Goal: Task Accomplishment & Management: Use online tool/utility

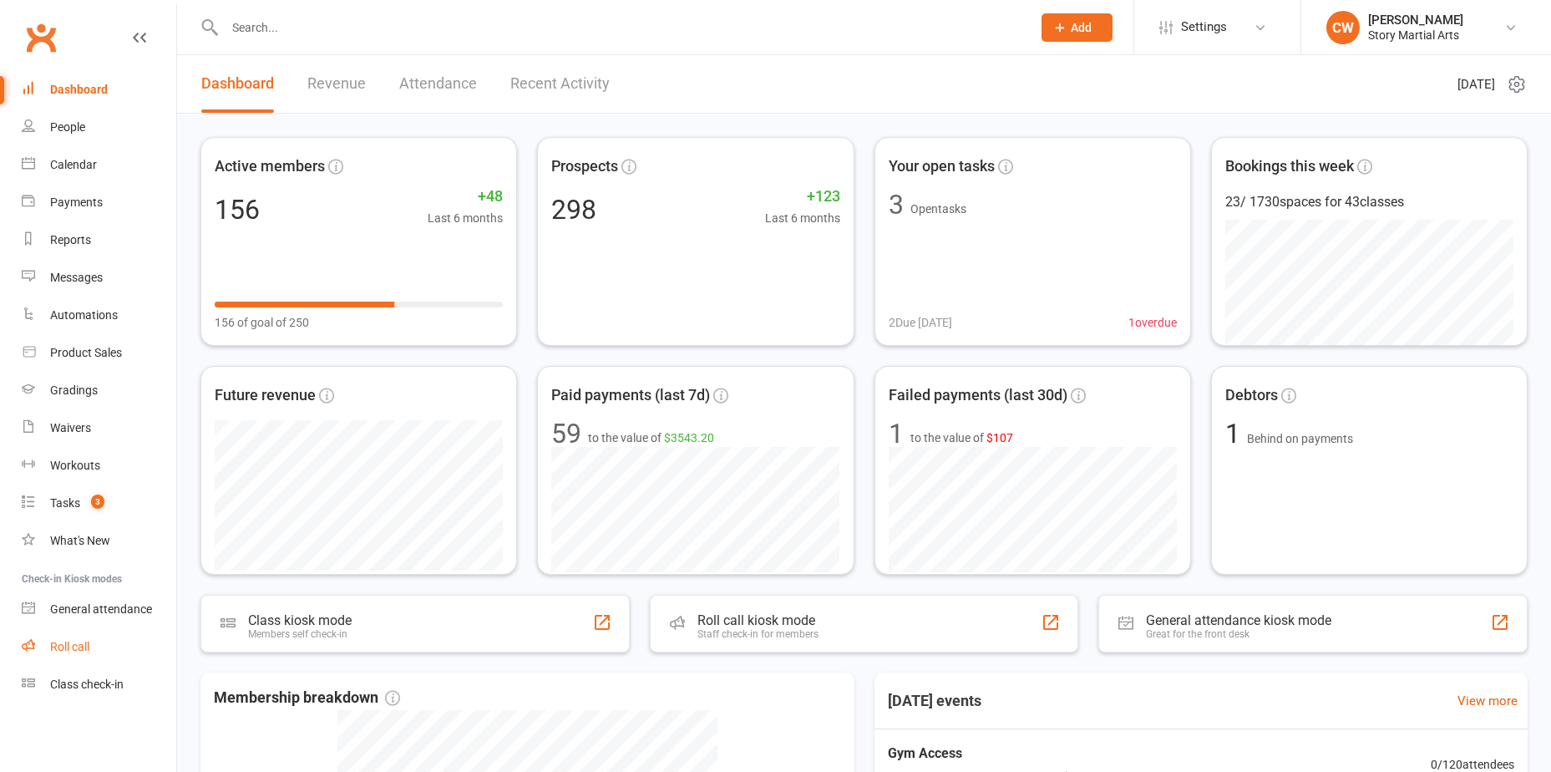
click at [69, 650] on div "Roll call" at bounding box center [69, 646] width 39 height 13
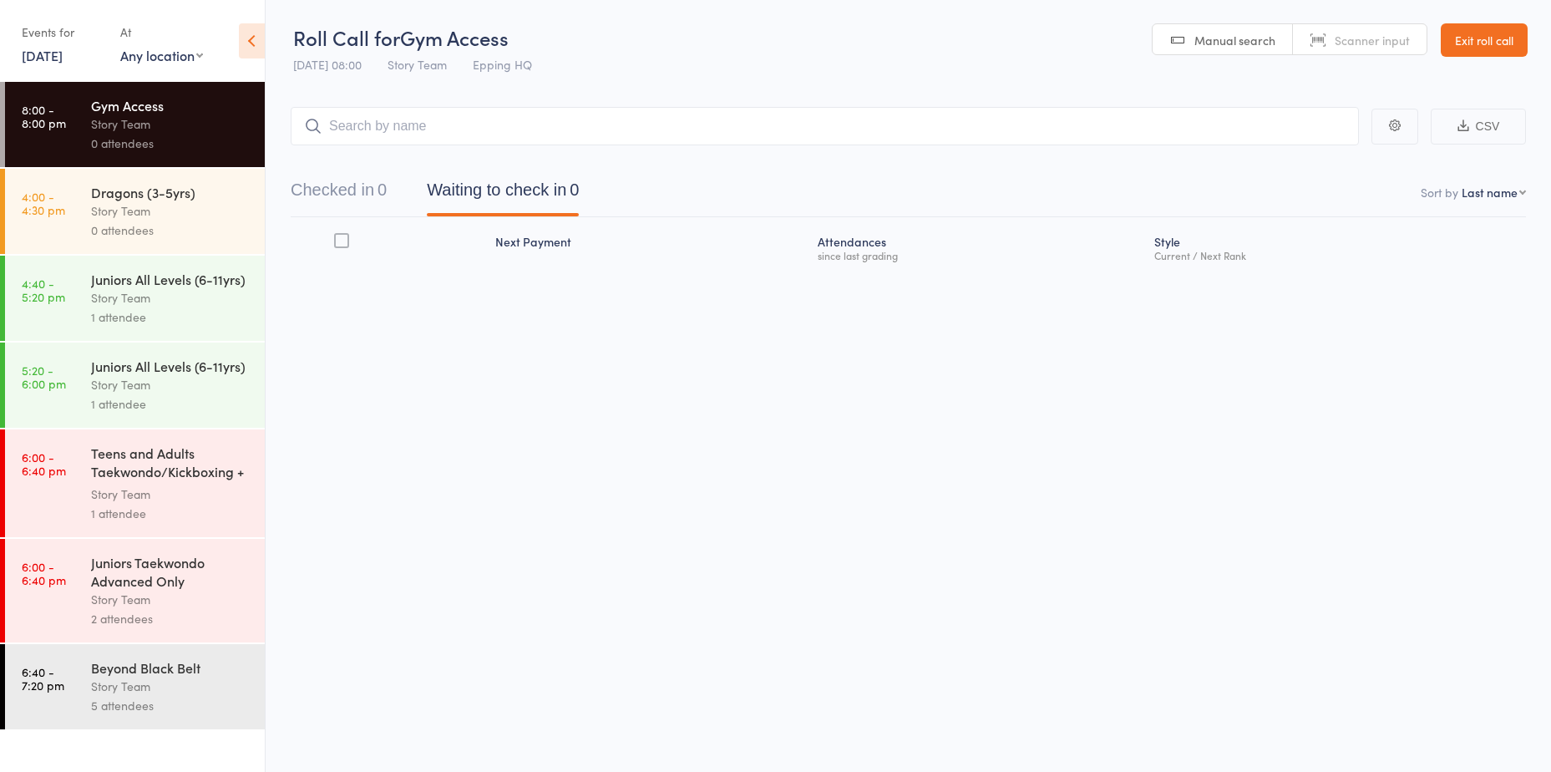
click at [171, 237] on div "0 attendees" at bounding box center [170, 229] width 159 height 19
click at [451, 126] on input "search" at bounding box center [825, 126] width 1068 height 38
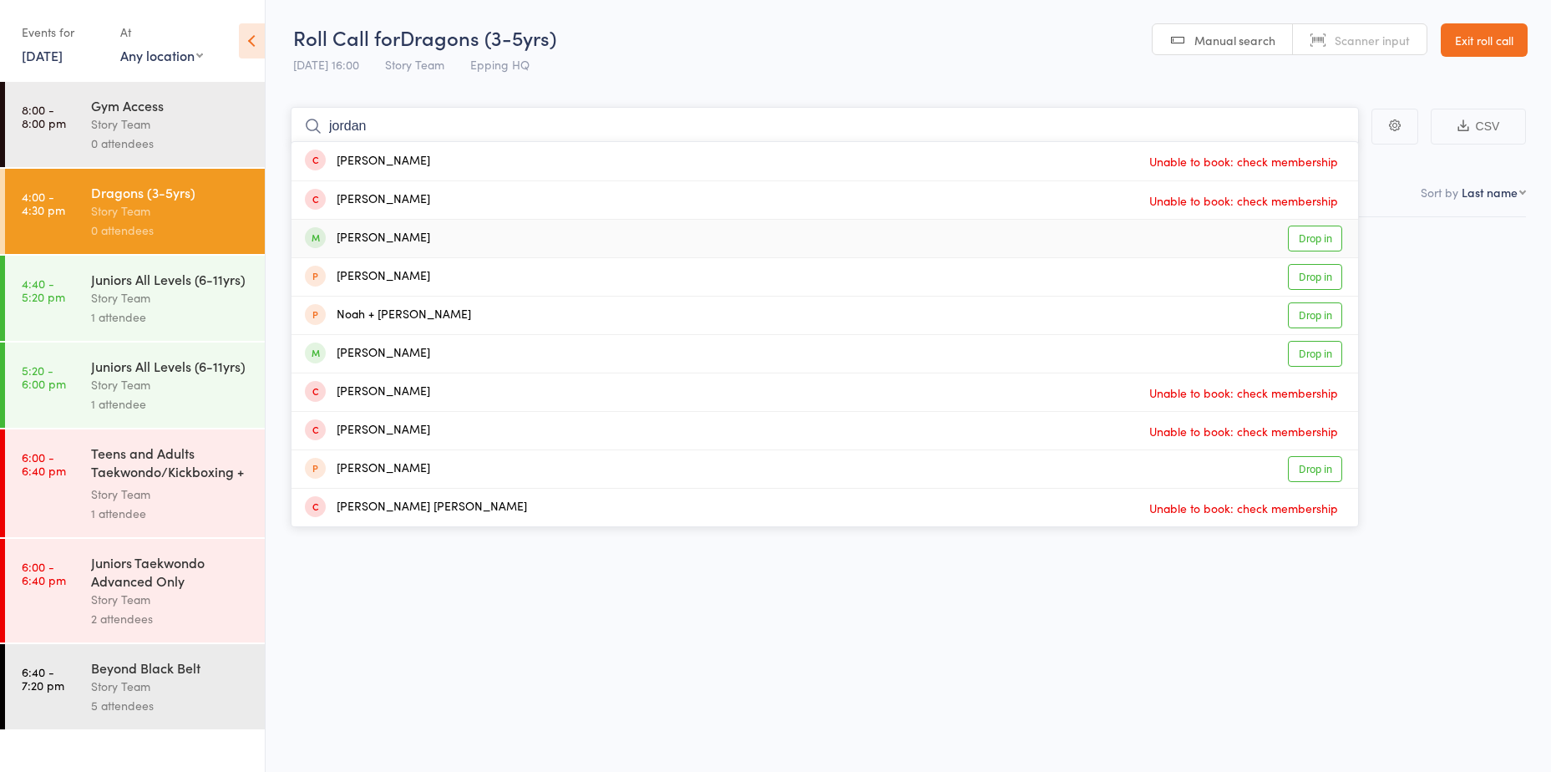
type input "jordan"
click at [1310, 237] on link "Drop in" at bounding box center [1315, 238] width 54 height 26
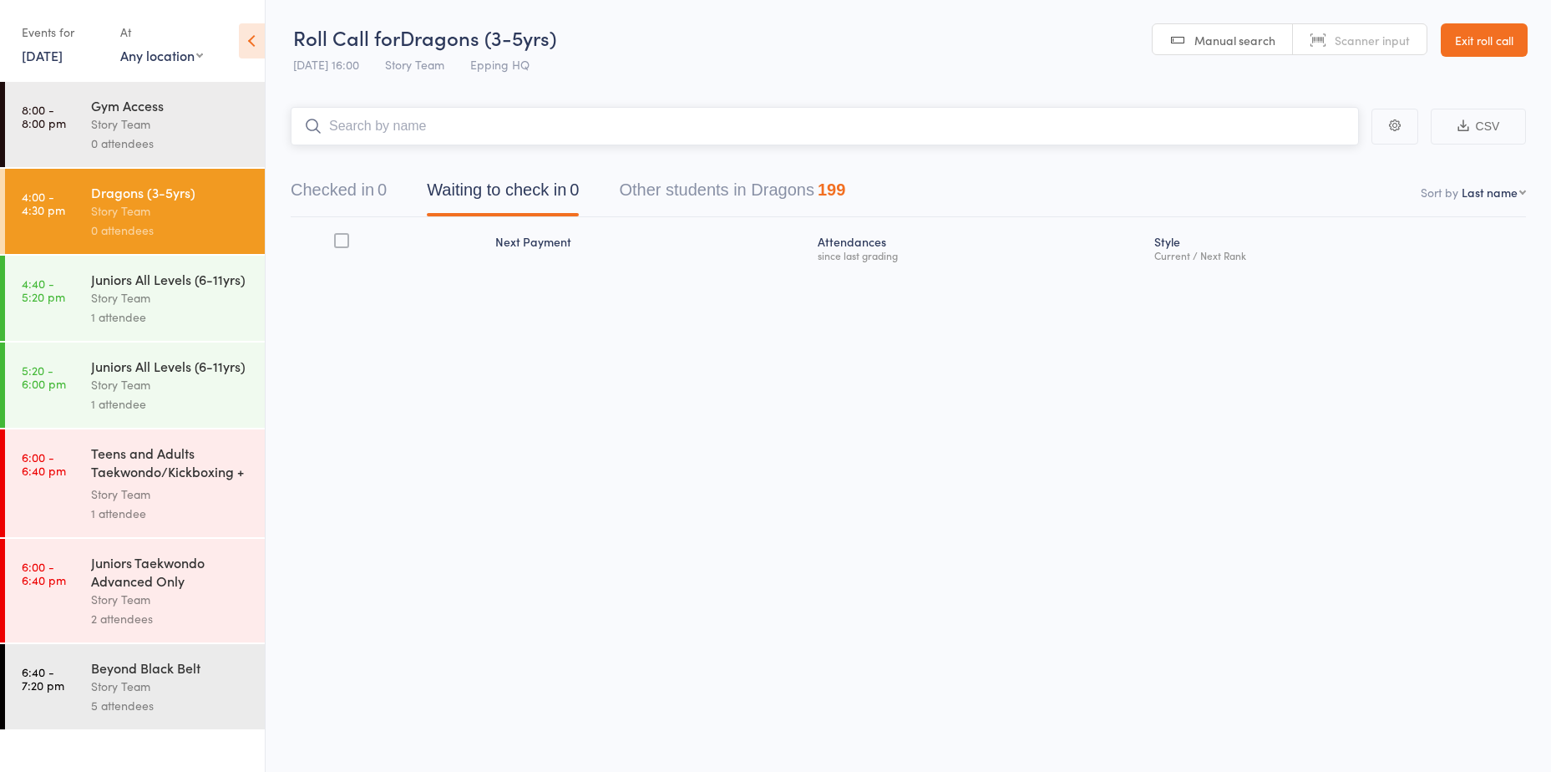
click at [954, 122] on input "search" at bounding box center [825, 126] width 1068 height 38
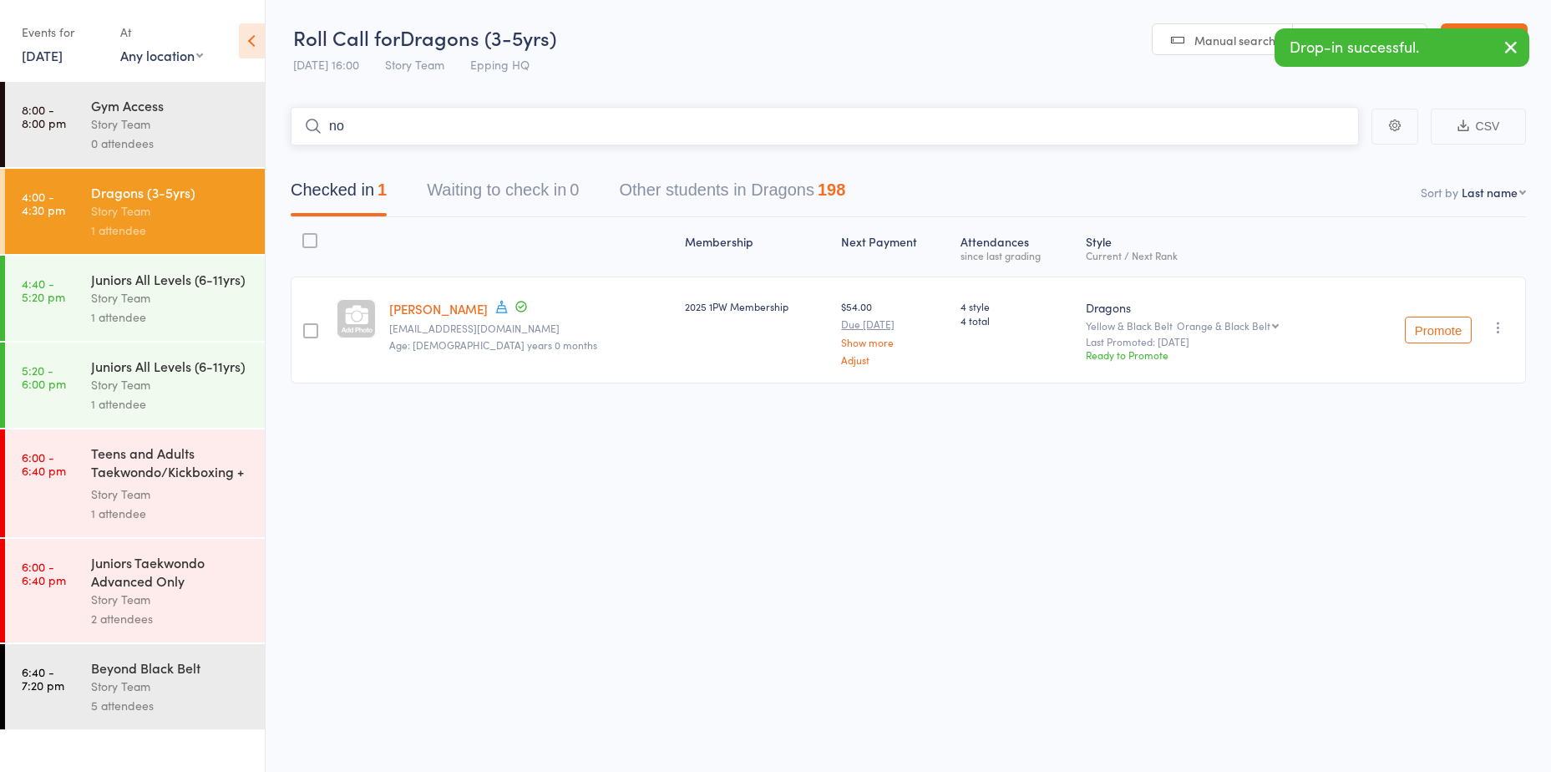
type input "n"
type input "nuyem"
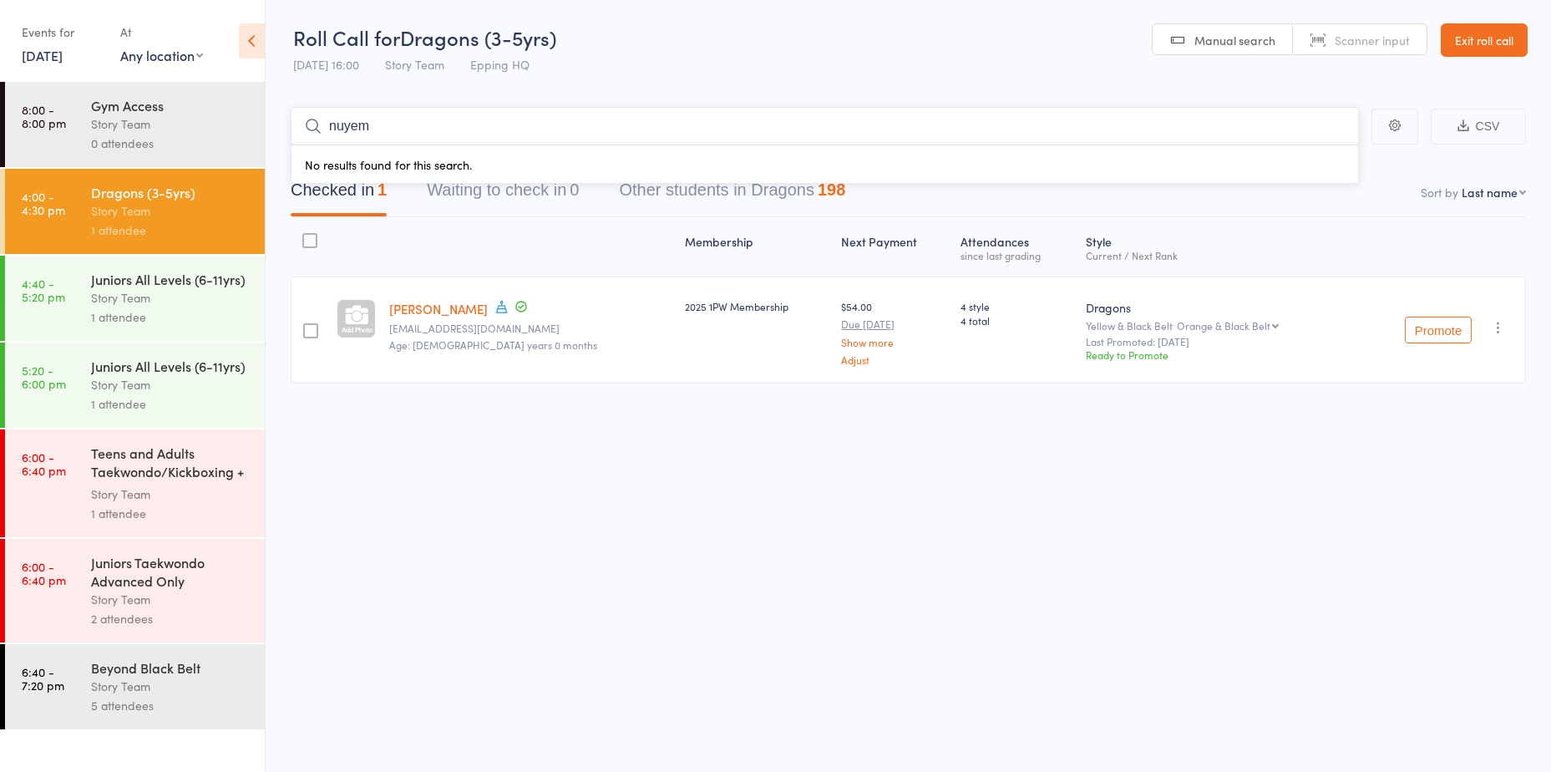
drag, startPoint x: 426, startPoint y: 139, endPoint x: 287, endPoint y: 129, distance: 139.0
click at [287, 129] on main "nuyem No results found for this search. CSV Checked in 1 Waiting to check in 0 …" at bounding box center [908, 270] width 1285 height 376
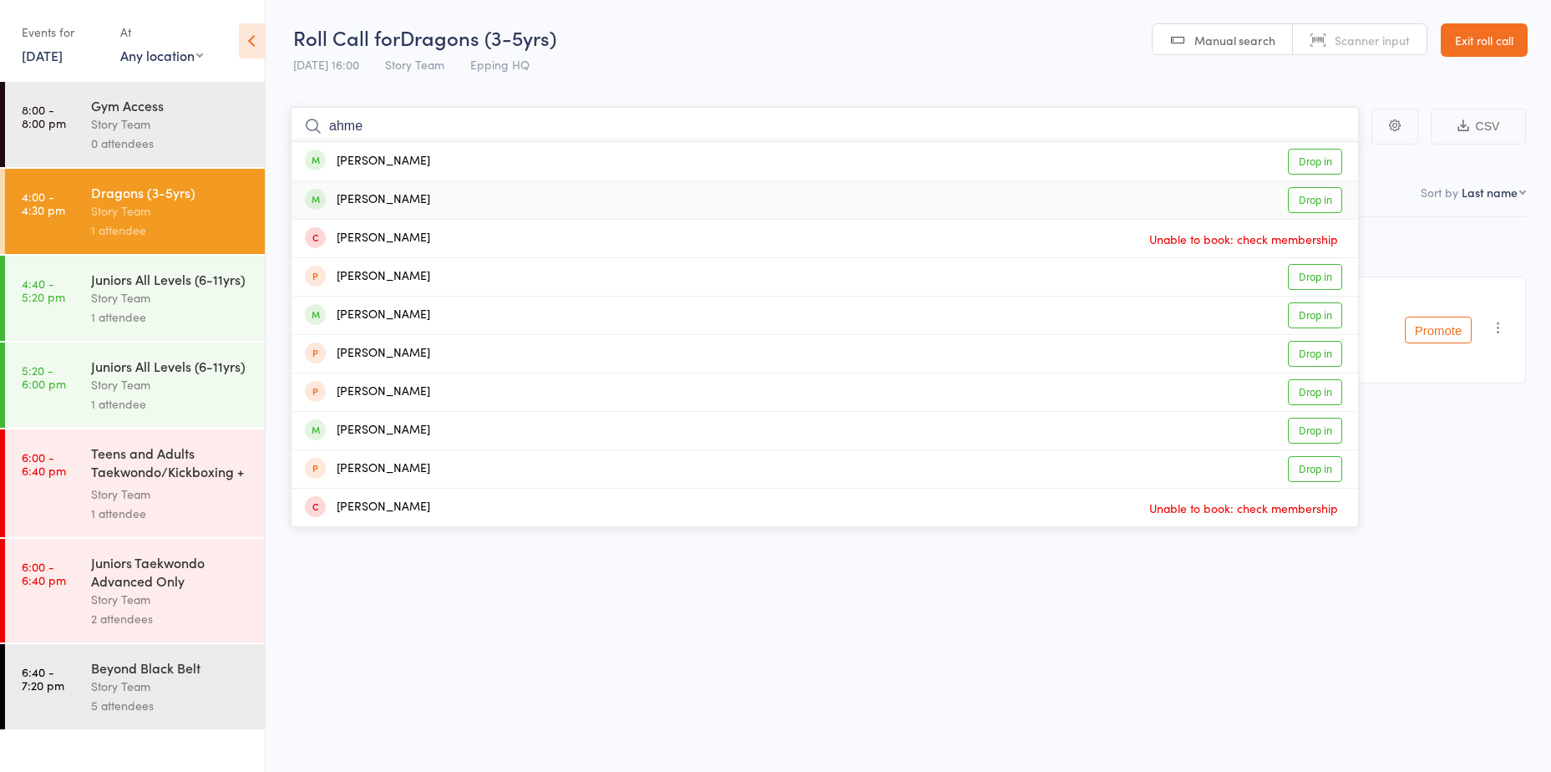
type input "ahme"
click at [358, 198] on div "Nuaym Ahmed" at bounding box center [367, 199] width 125 height 19
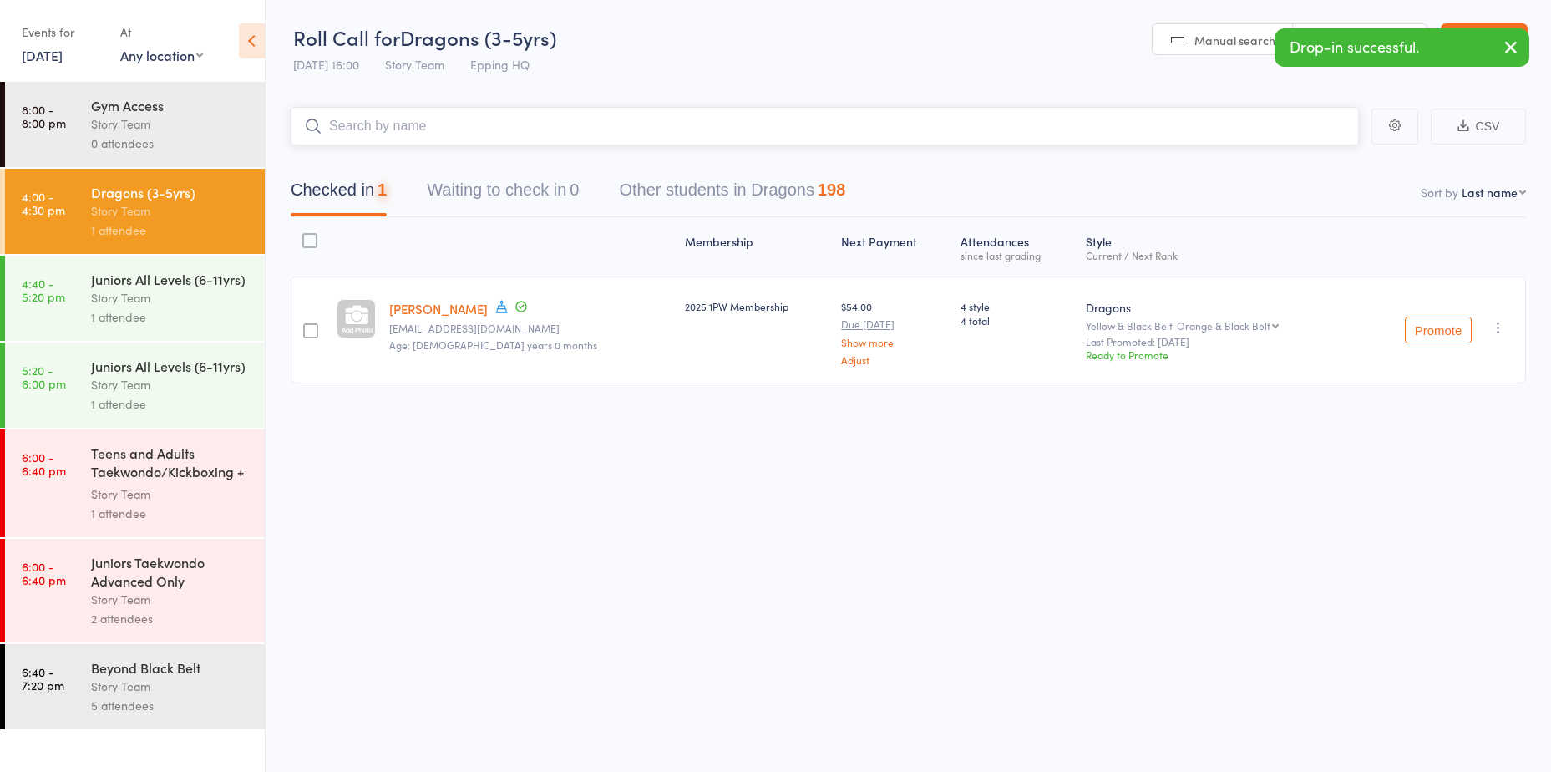
click at [386, 129] on input "search" at bounding box center [825, 126] width 1068 height 38
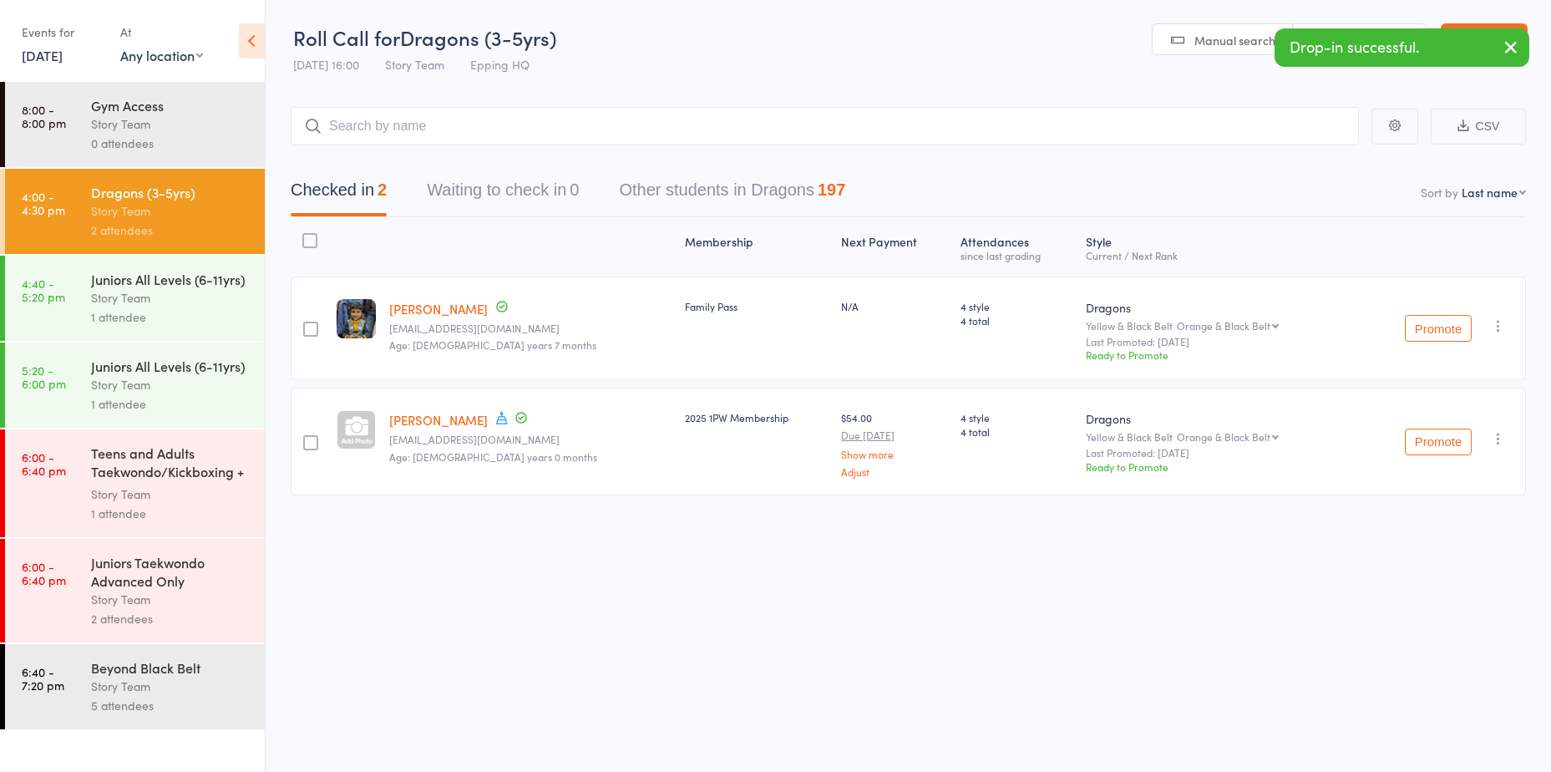
click at [197, 275] on div "Juniors All Levels (6-11yrs)" at bounding box center [170, 279] width 159 height 18
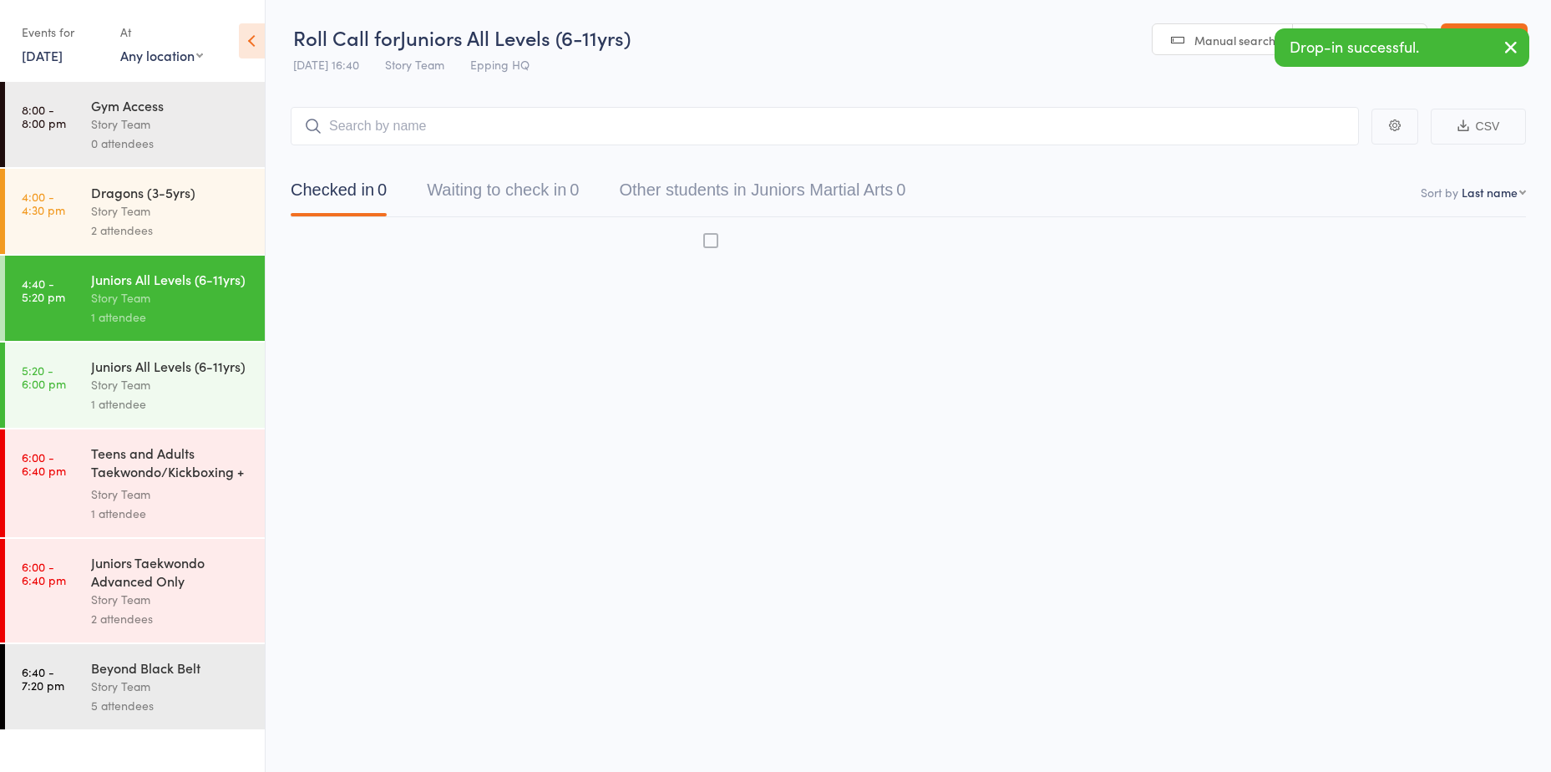
click at [377, 136] on input "search" at bounding box center [825, 126] width 1068 height 38
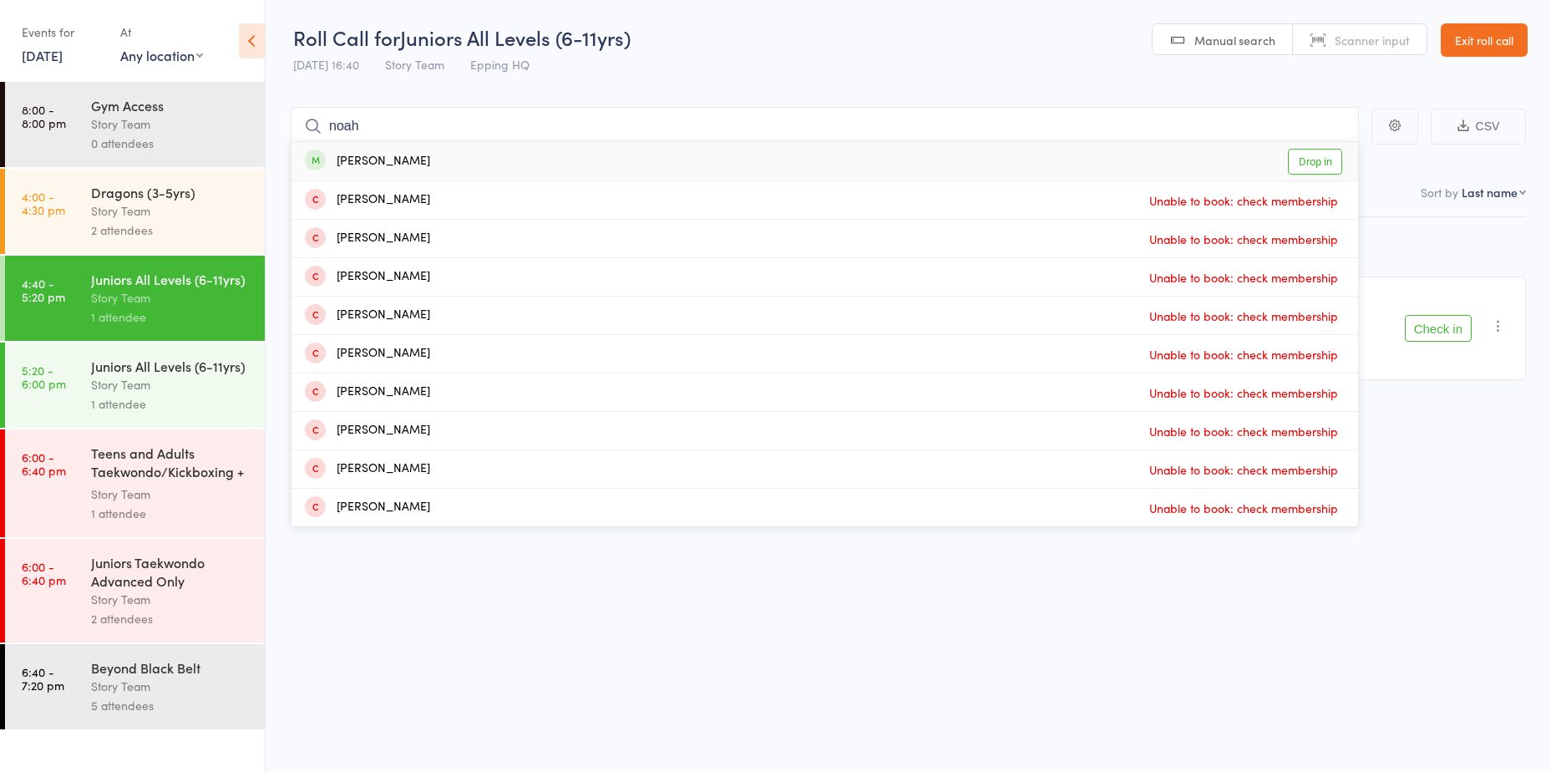
type input "noah"
click at [412, 160] on div "Noah Duff Drop in" at bounding box center [824, 161] width 1066 height 38
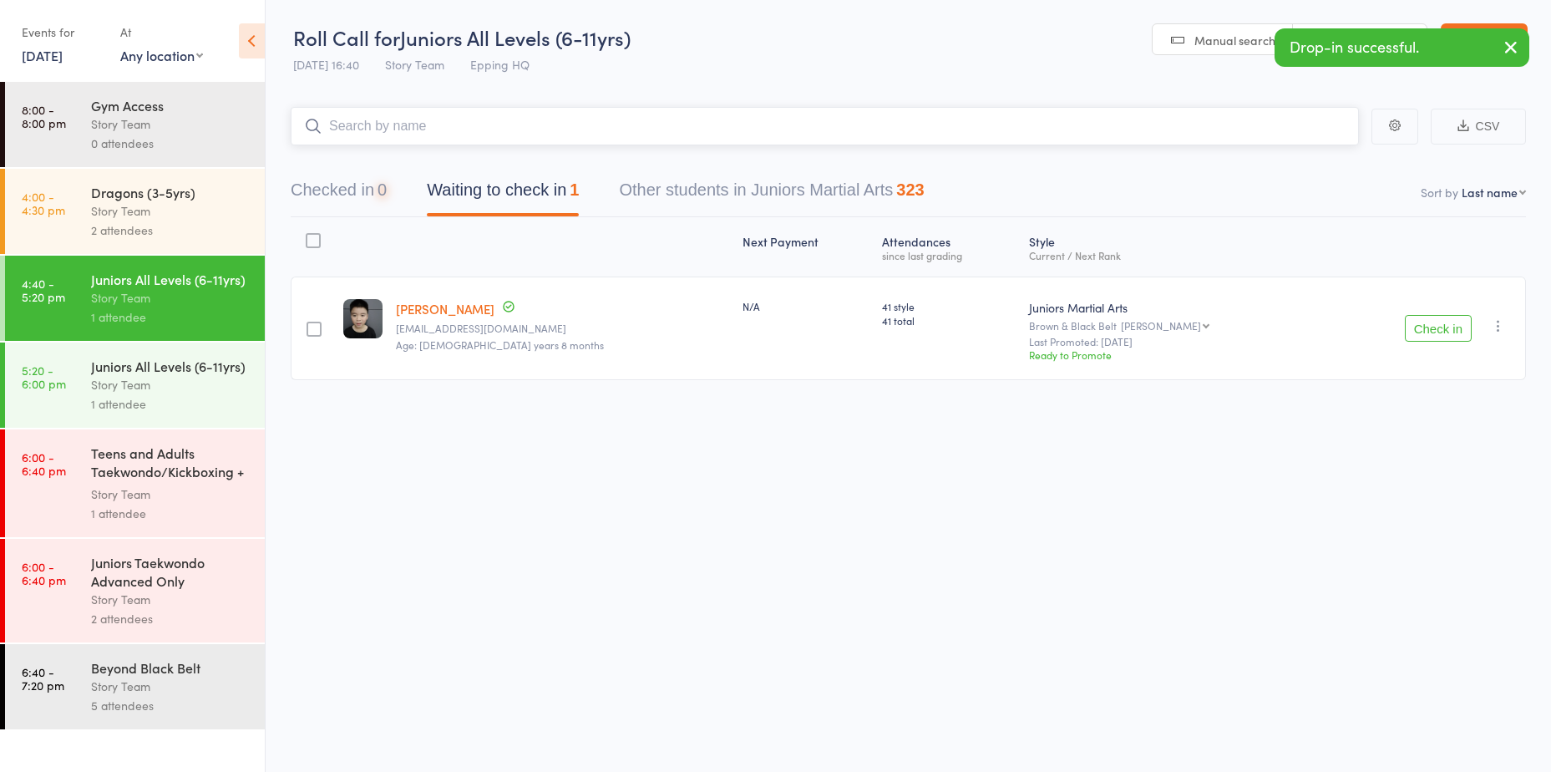
click at [414, 129] on input "search" at bounding box center [825, 126] width 1068 height 38
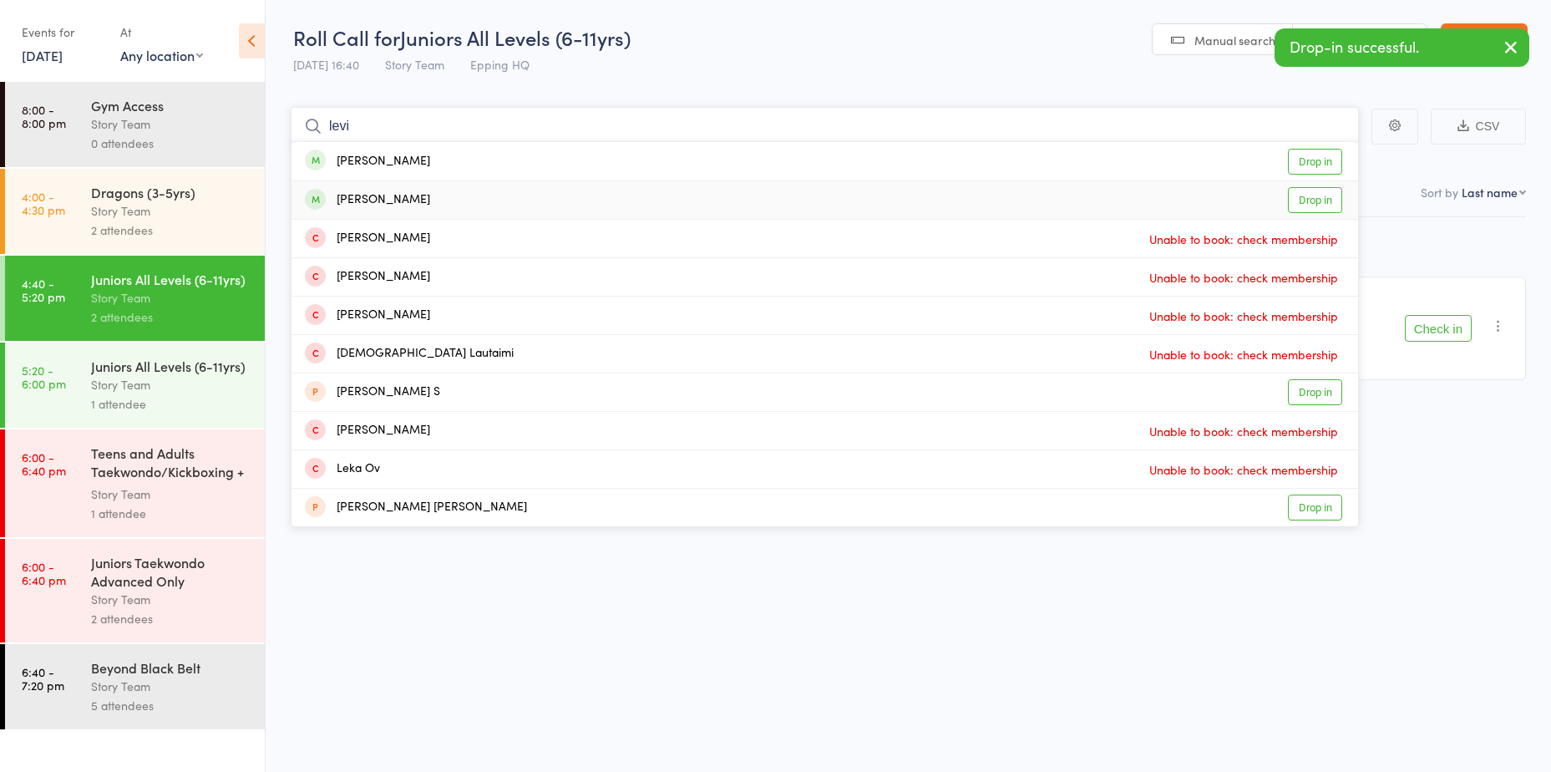
type input "levi"
click at [1314, 200] on link "Drop in" at bounding box center [1315, 200] width 54 height 26
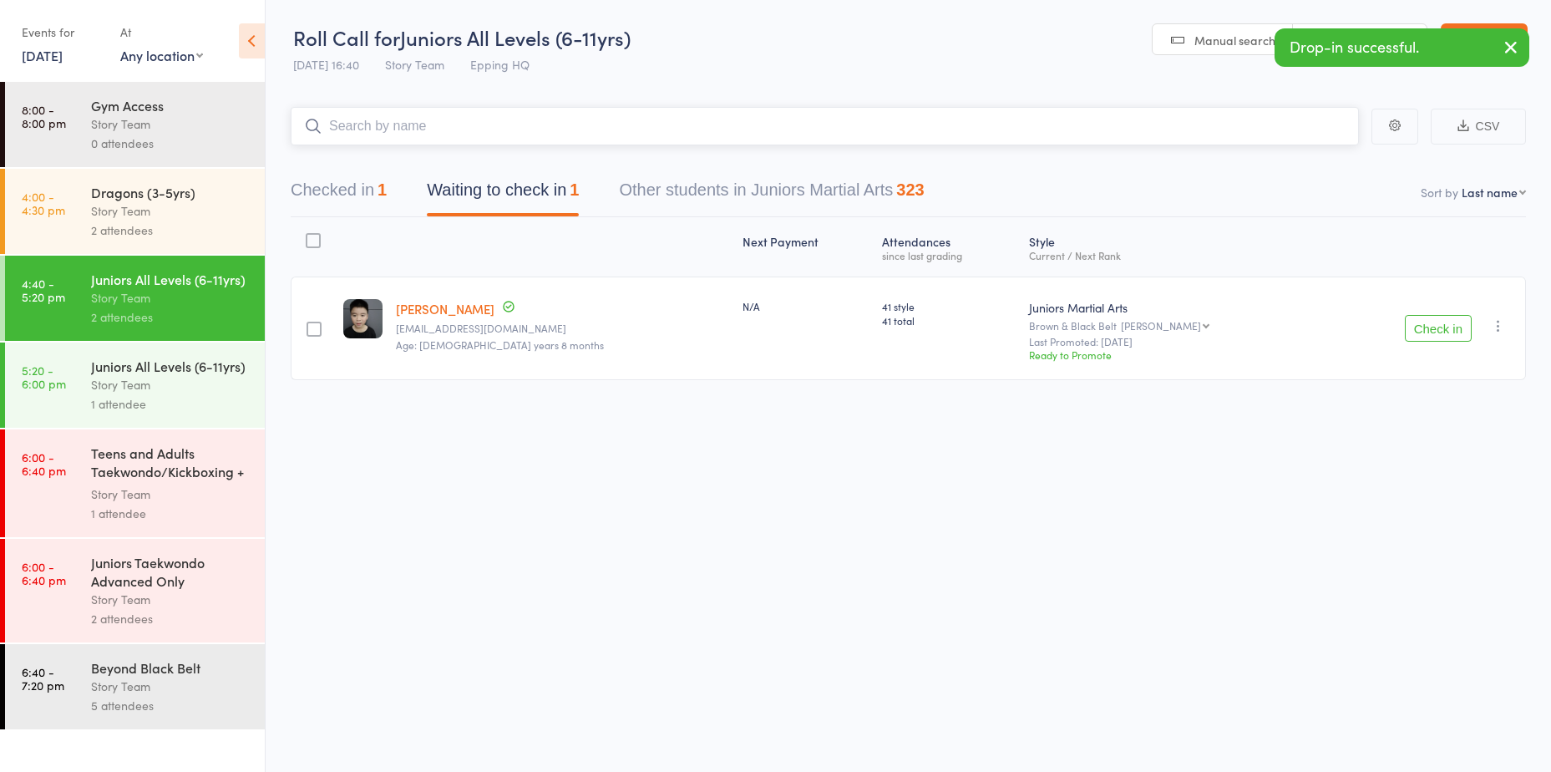
click at [1201, 124] on input "search" at bounding box center [825, 126] width 1068 height 38
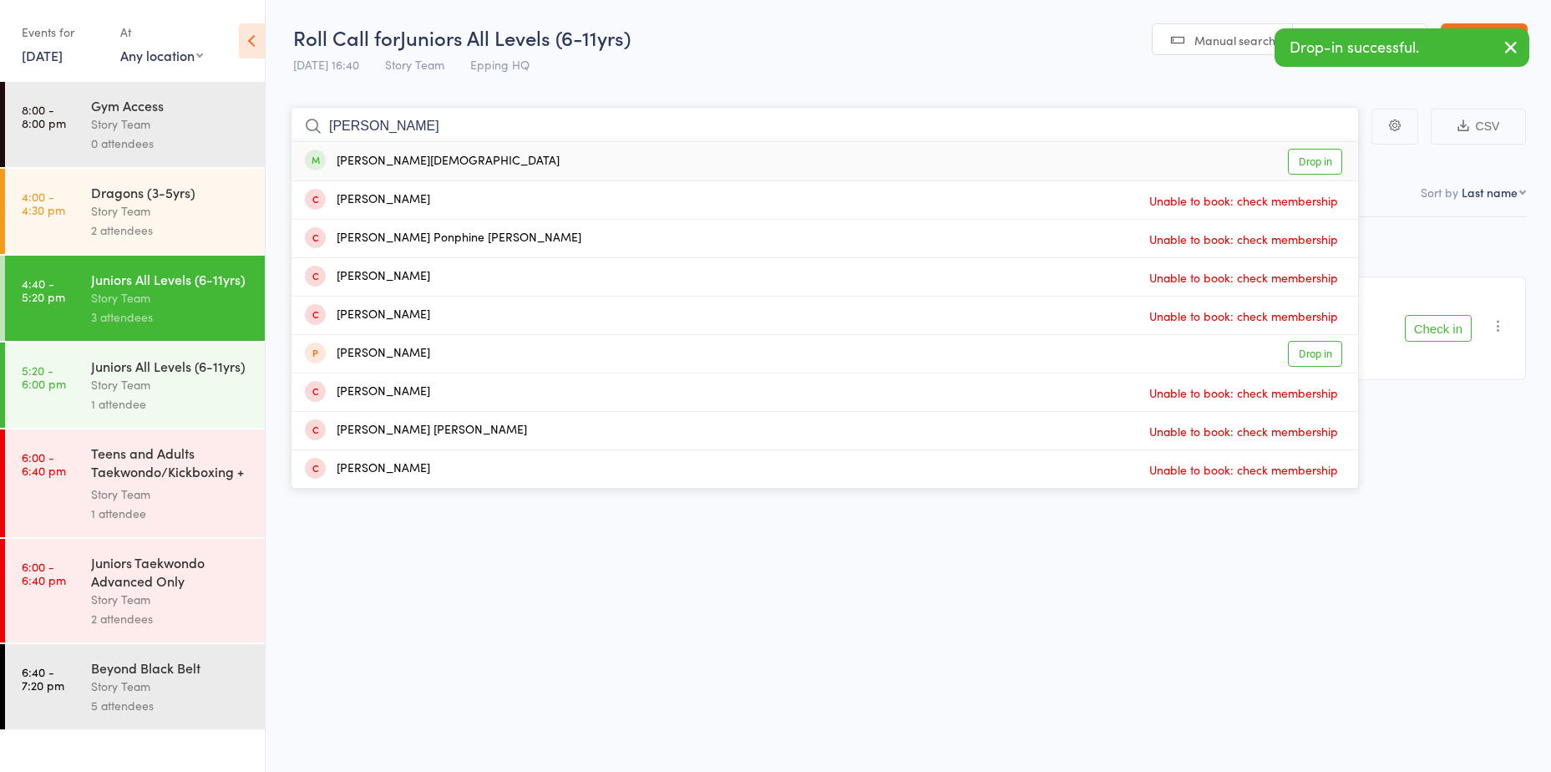
type input "emilia"
click at [1312, 163] on link "Drop in" at bounding box center [1315, 162] width 54 height 26
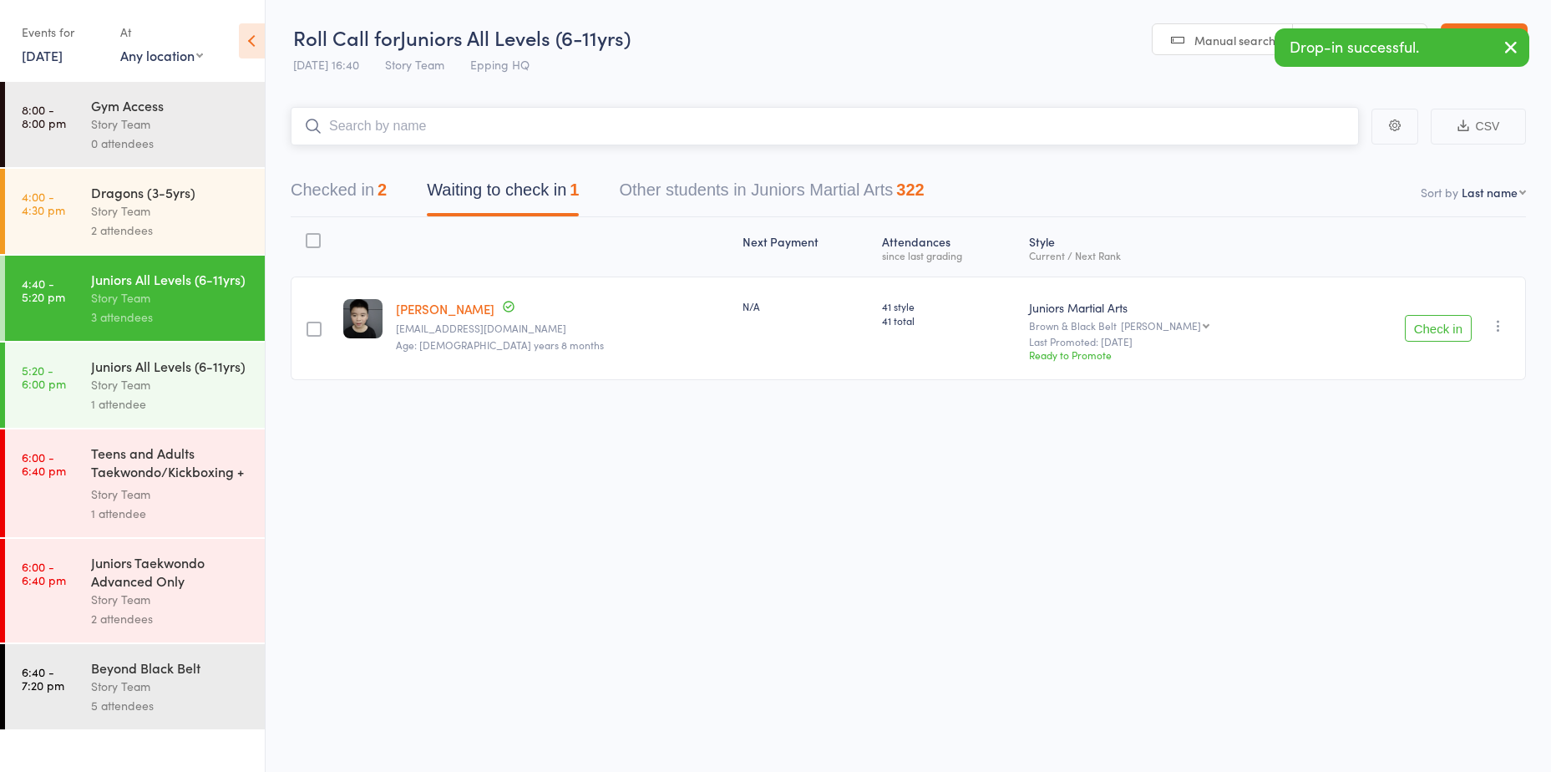
click at [532, 133] on input "search" at bounding box center [825, 126] width 1068 height 38
click at [357, 205] on button "Checked in 3" at bounding box center [339, 194] width 96 height 44
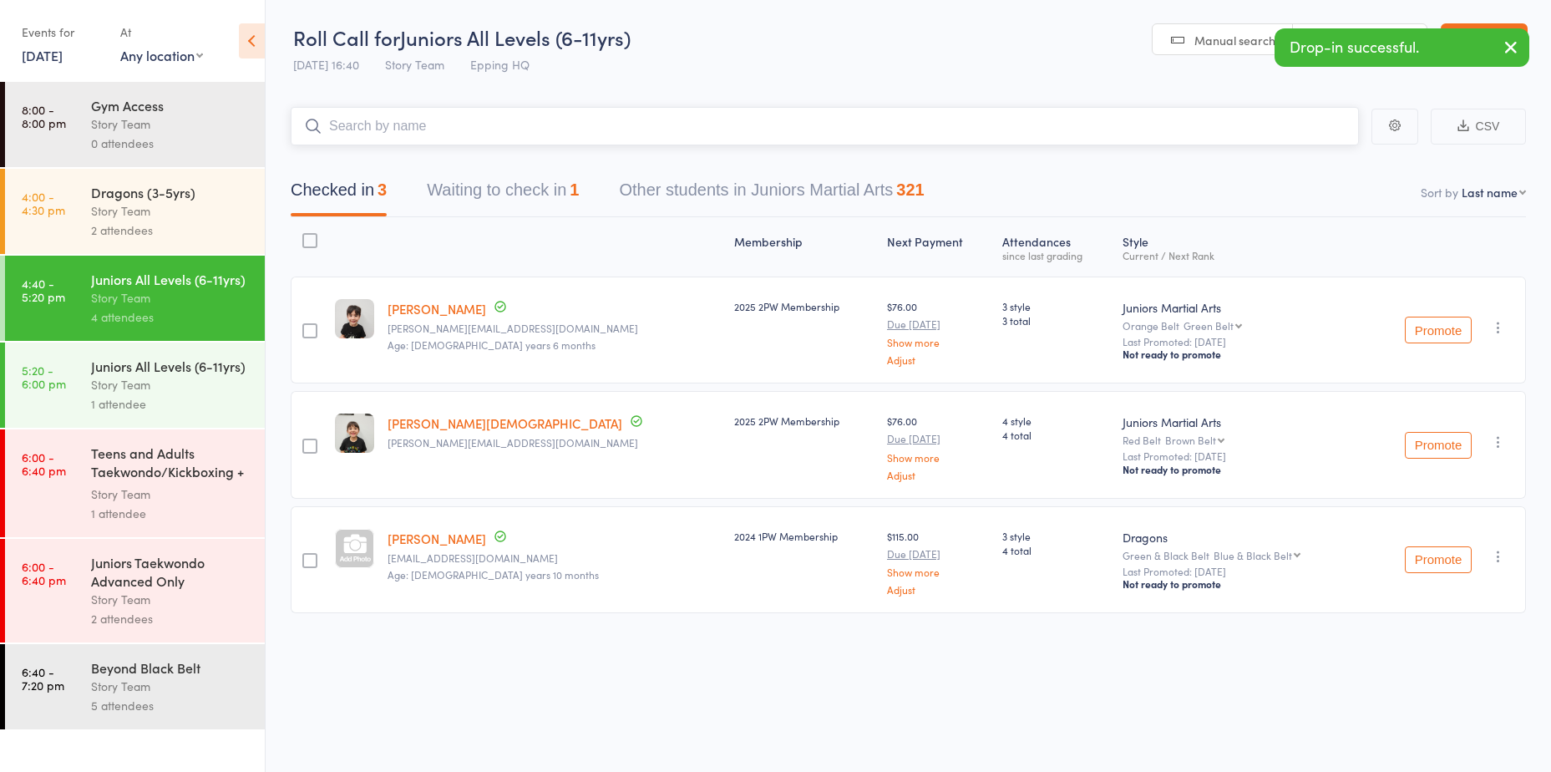
click at [463, 119] on input "search" at bounding box center [825, 126] width 1068 height 38
click at [463, 129] on input "search" at bounding box center [825, 126] width 1068 height 38
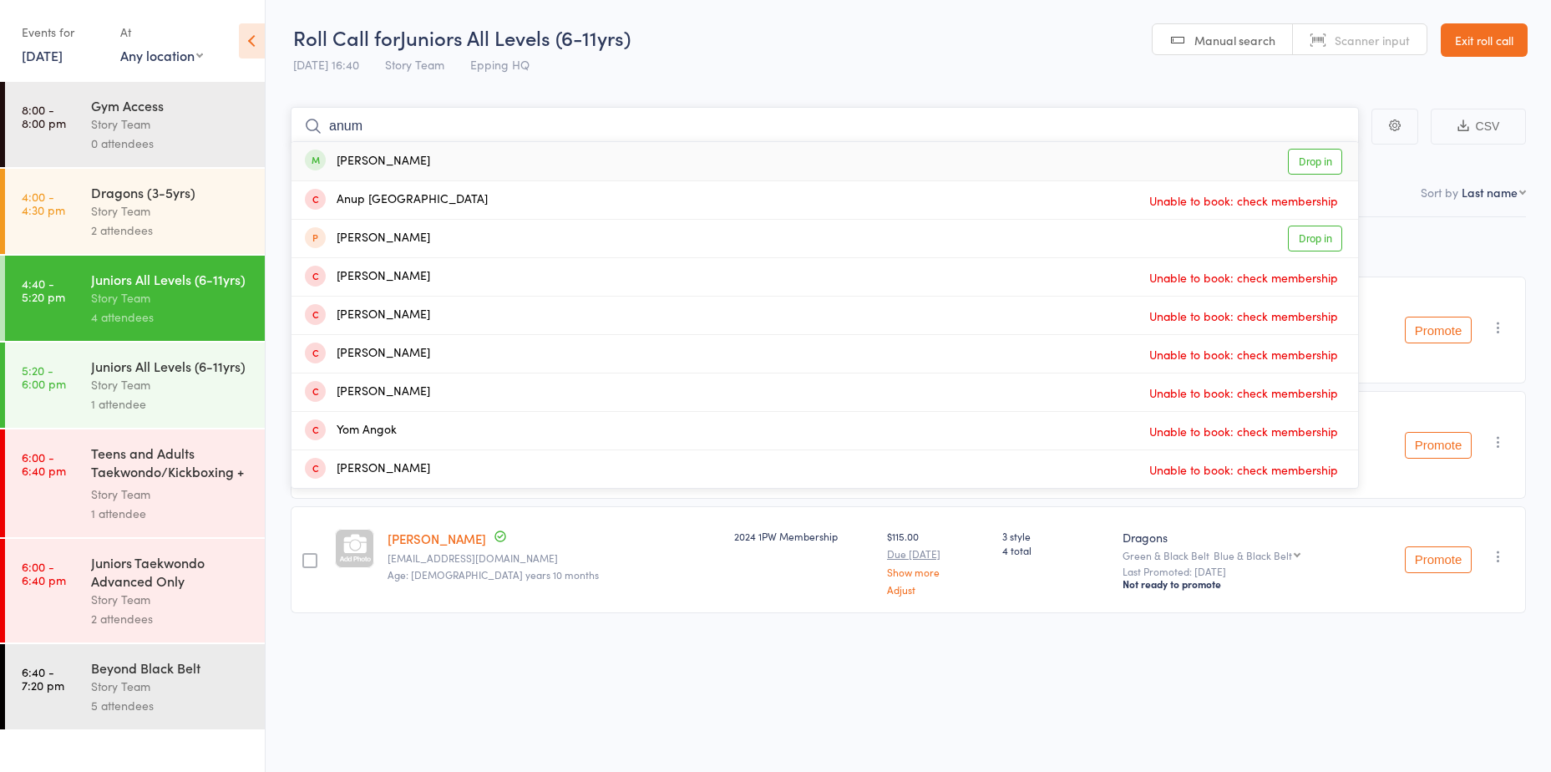
type input "anum"
click at [1323, 156] on link "Drop in" at bounding box center [1315, 162] width 54 height 26
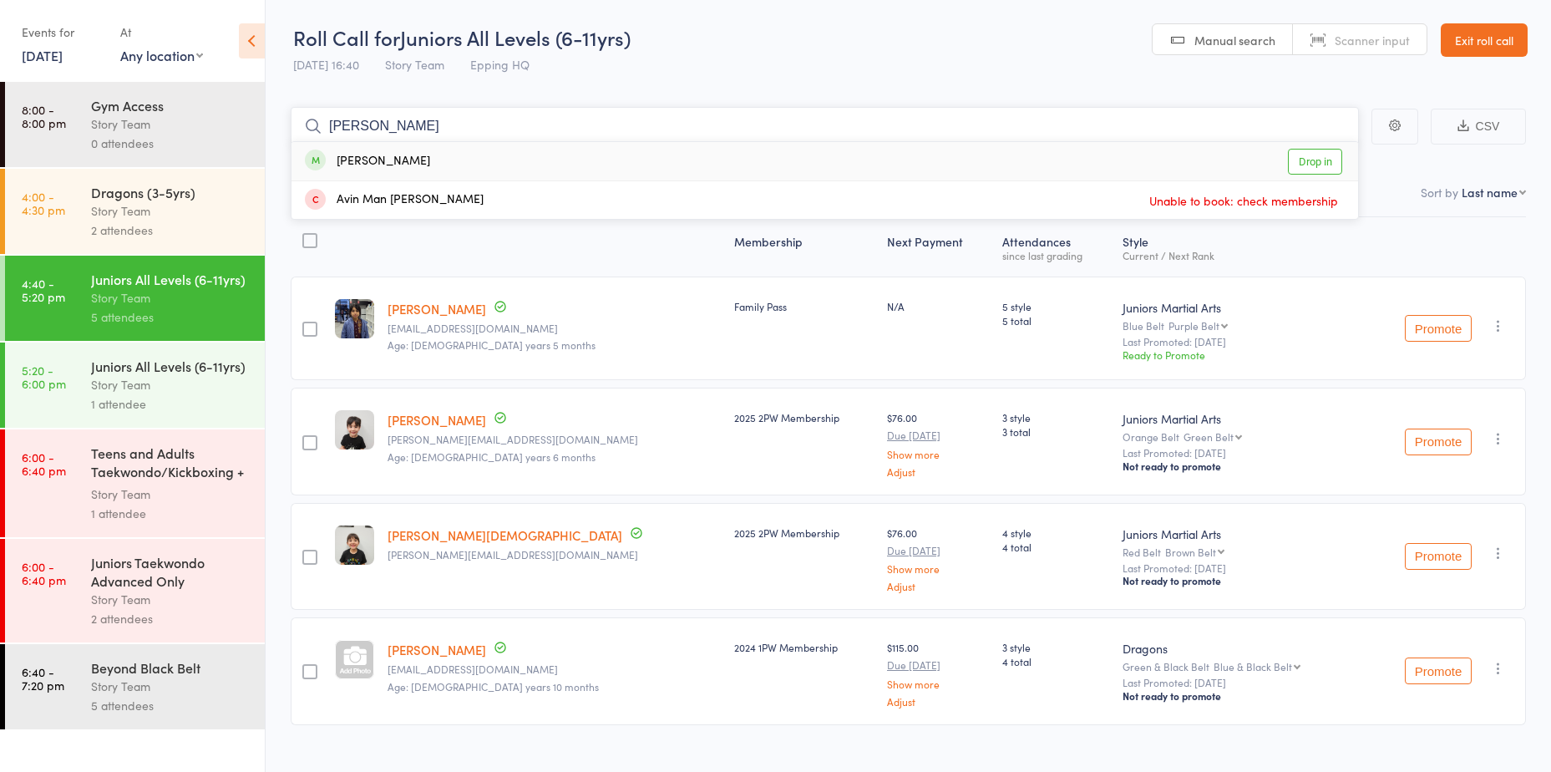
type input "gavin"
click at [1299, 164] on link "Drop in" at bounding box center [1315, 162] width 54 height 26
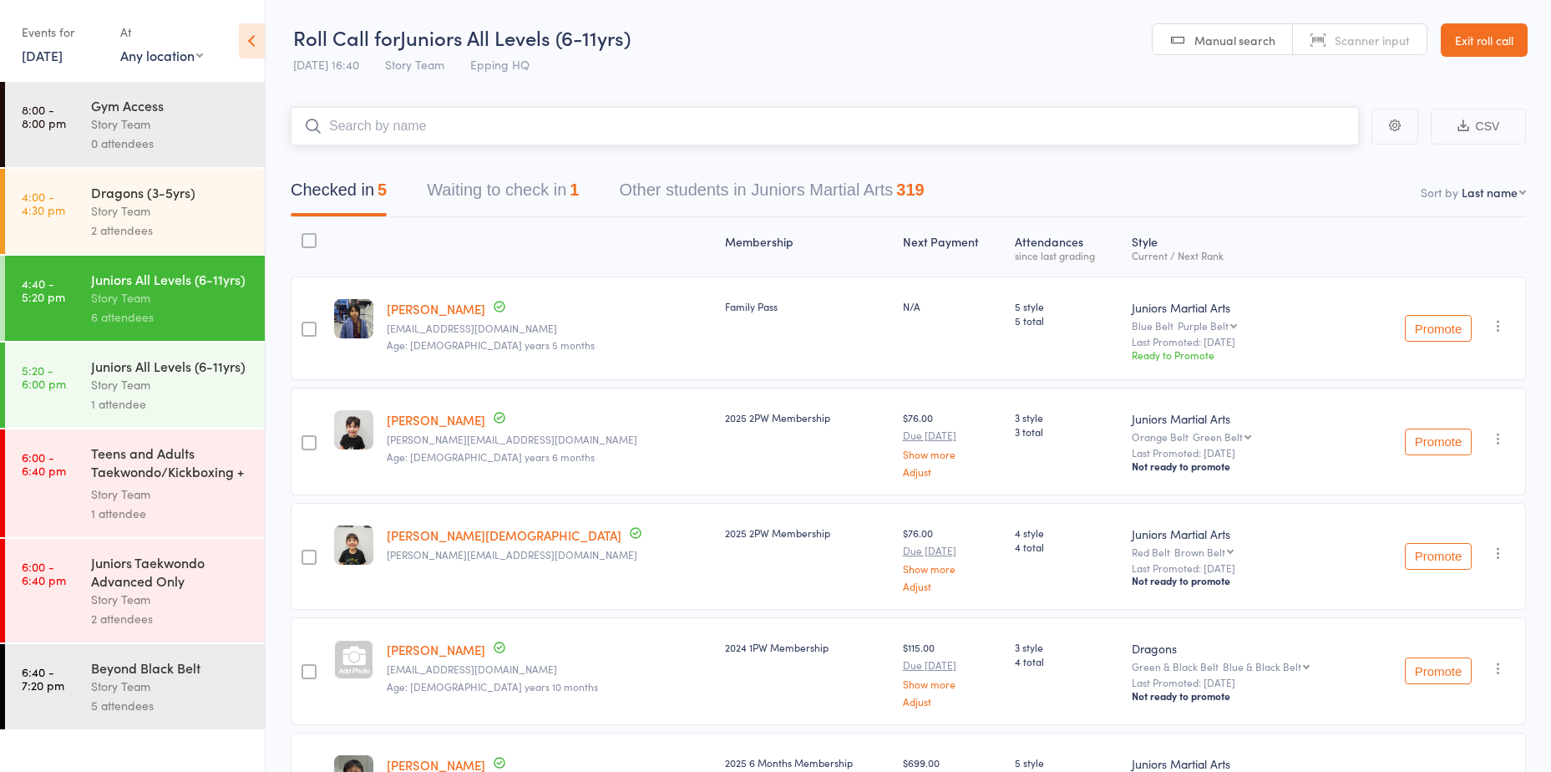
click at [979, 137] on input "search" at bounding box center [825, 126] width 1068 height 38
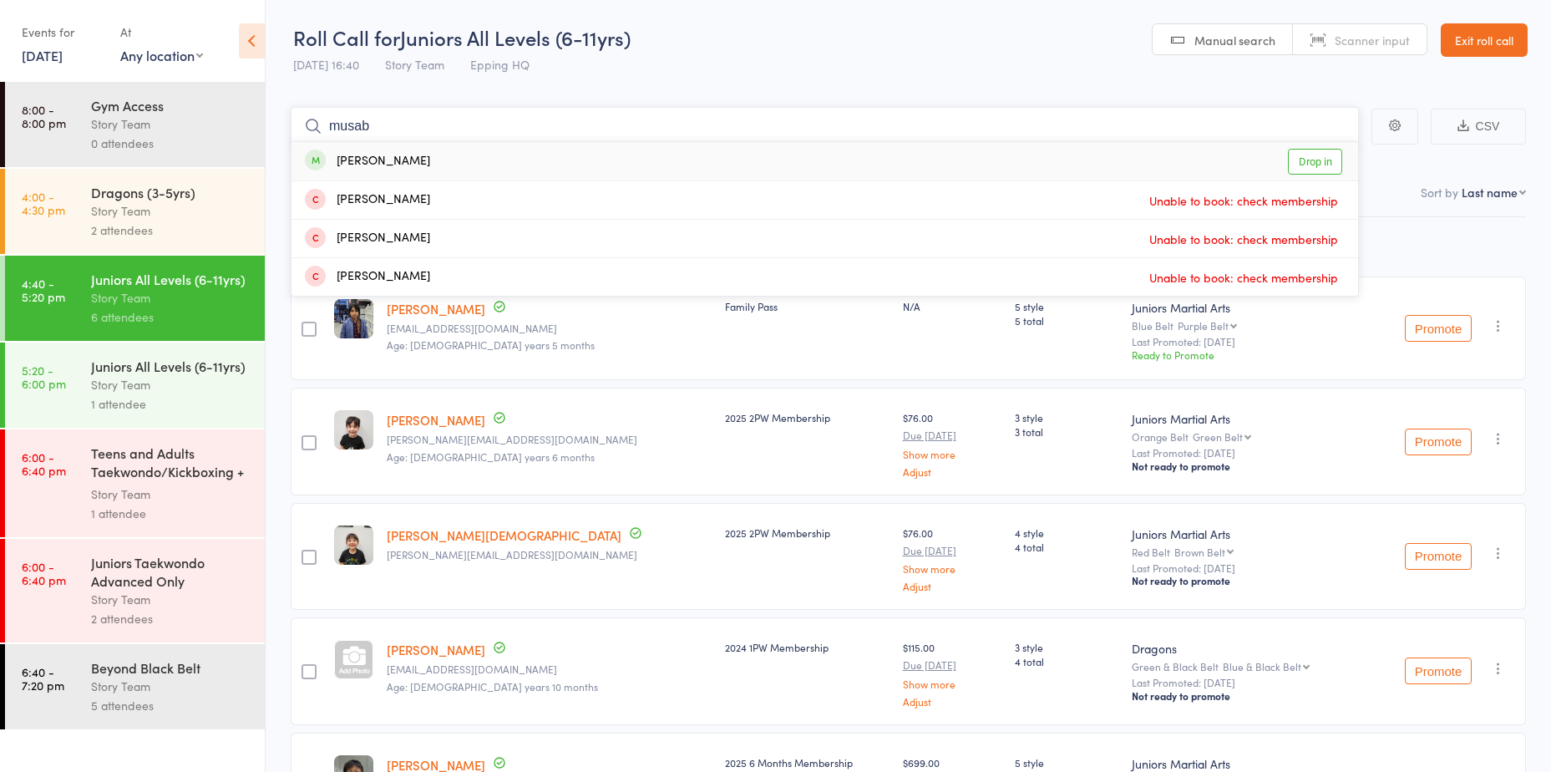
type input "musab"
click at [1310, 159] on link "Drop in" at bounding box center [1315, 162] width 54 height 26
